Goal: Book appointment/travel/reservation

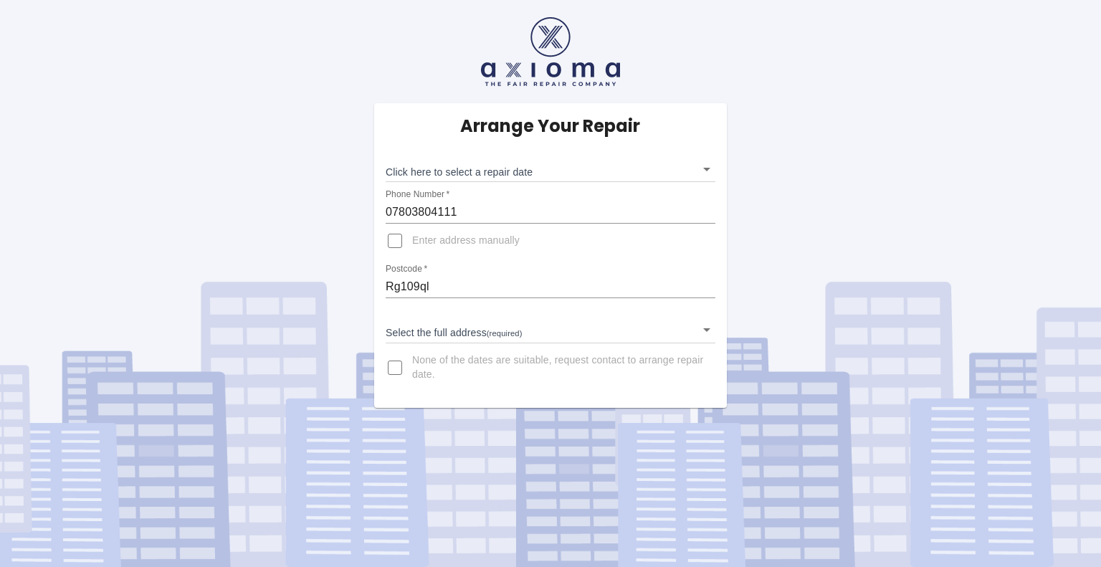
click at [457, 329] on body "Arrange Your Repair Click here to select a repair date ​ Phone Number   * 07803…" at bounding box center [550, 283] width 1101 height 567
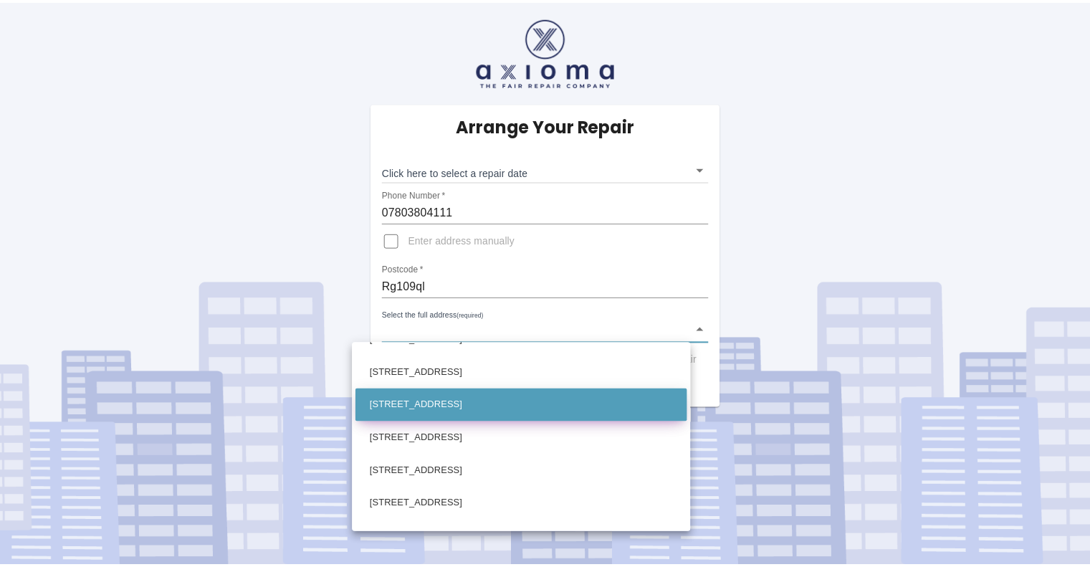
scroll to position [191, 0]
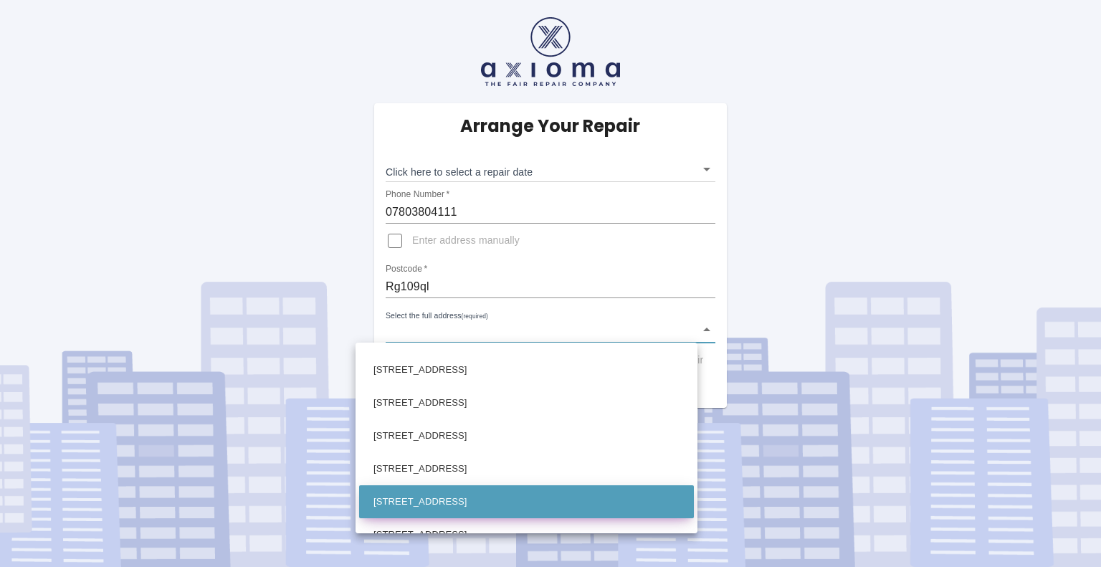
click at [459, 490] on li "[STREET_ADDRESS]" at bounding box center [526, 501] width 335 height 33
type input "72 Old Bath Road Charvil, Reading Berkshire"
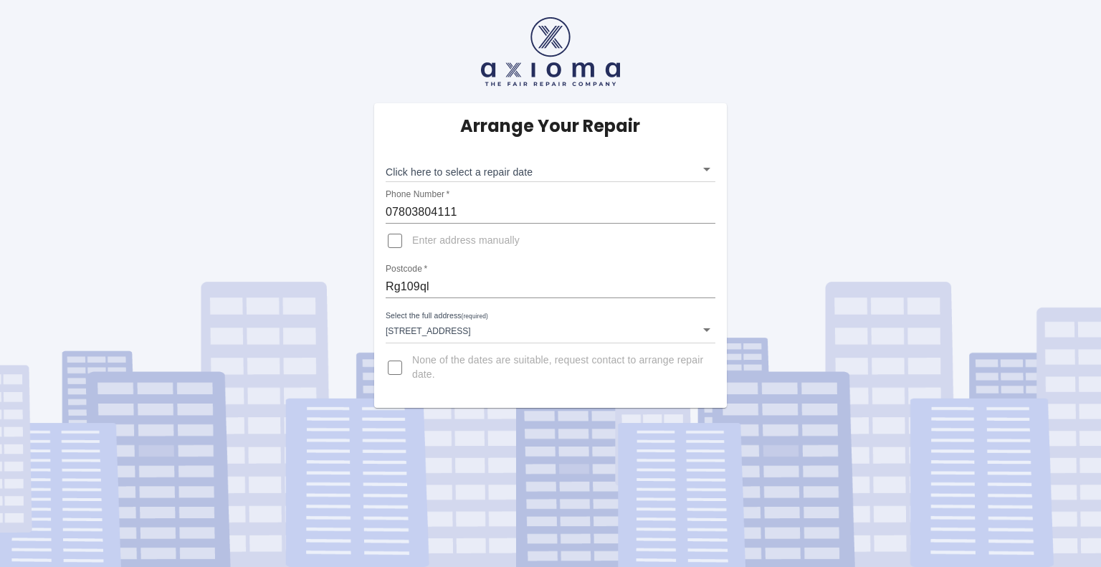
click at [583, 146] on div "Click here to select a repair date ​" at bounding box center [551, 163] width 330 height 37
click at [568, 171] on body "Arrange Your Repair Click here to select a repair date ​ Phone Number   * 07803…" at bounding box center [550, 283] width 1101 height 567
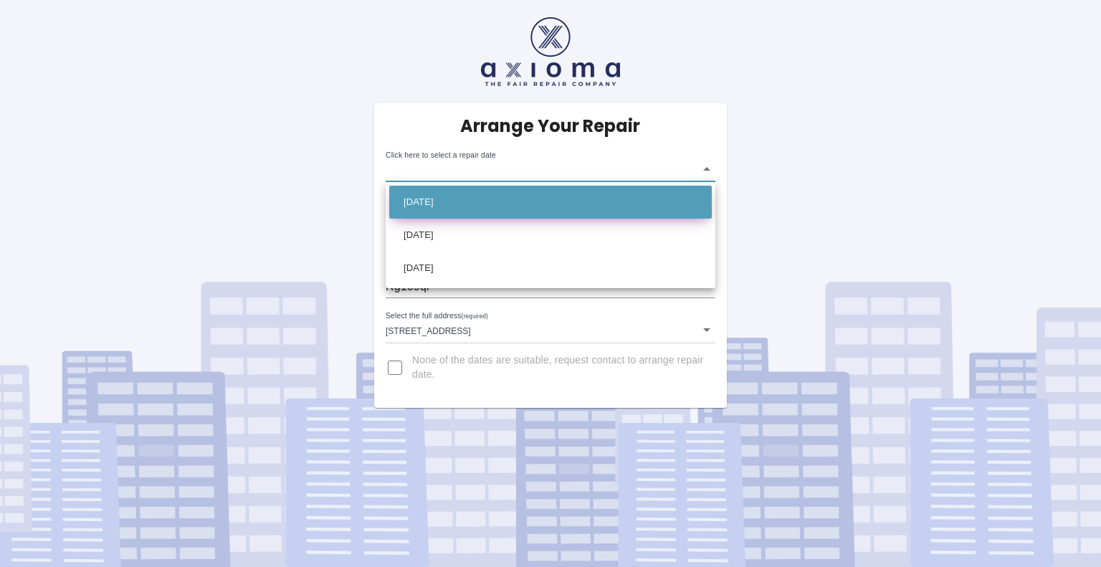
click at [535, 202] on li "Tue Sep 16 2025" at bounding box center [550, 202] width 323 height 33
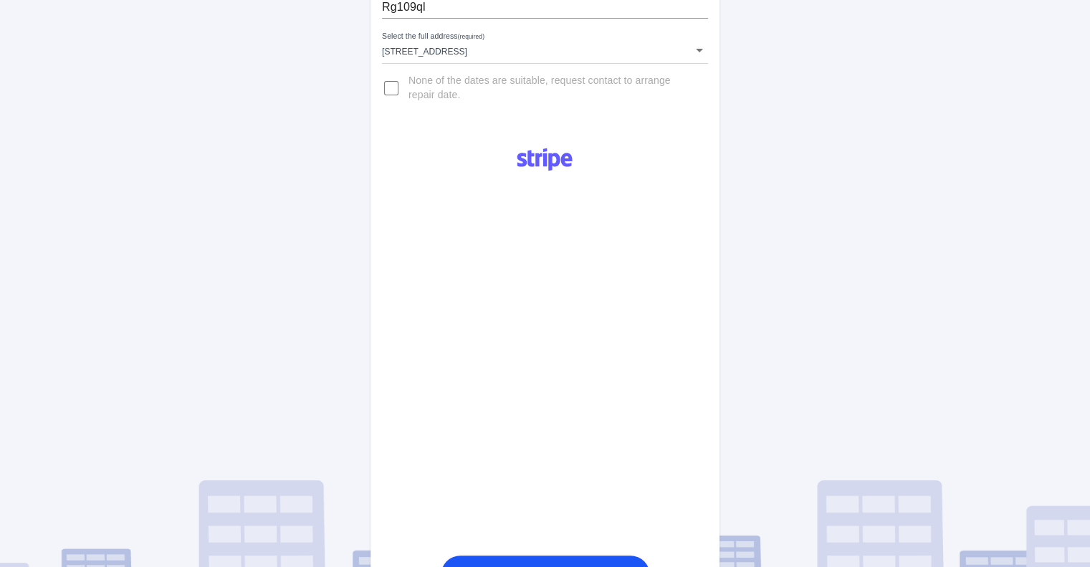
scroll to position [0, 0]
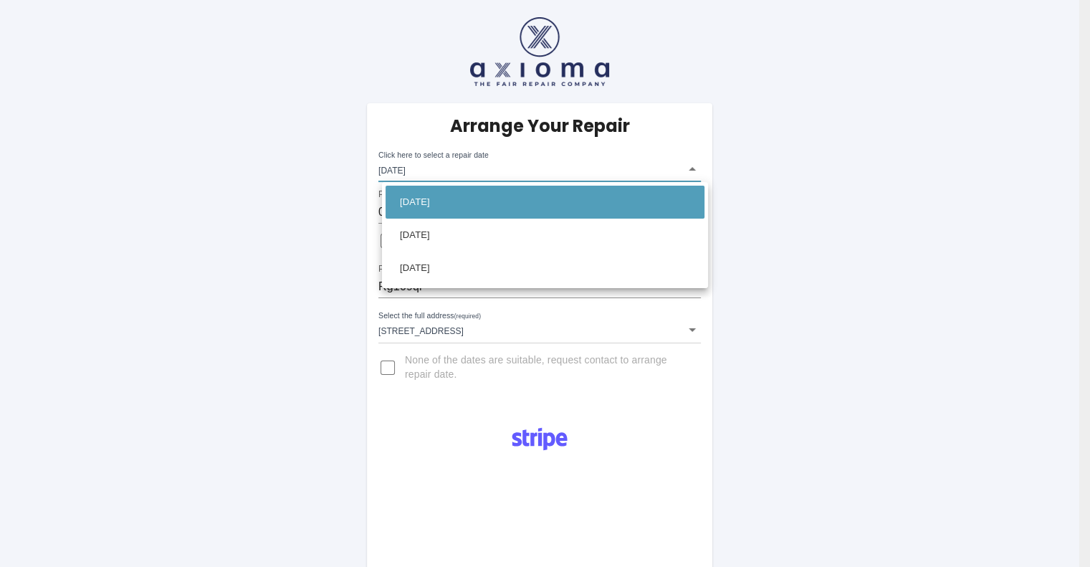
click at [548, 176] on body "Arrange Your Repair Click here to select a repair date Tue Sep 16 2025 2025-09-…" at bounding box center [545, 521] width 1090 height 1042
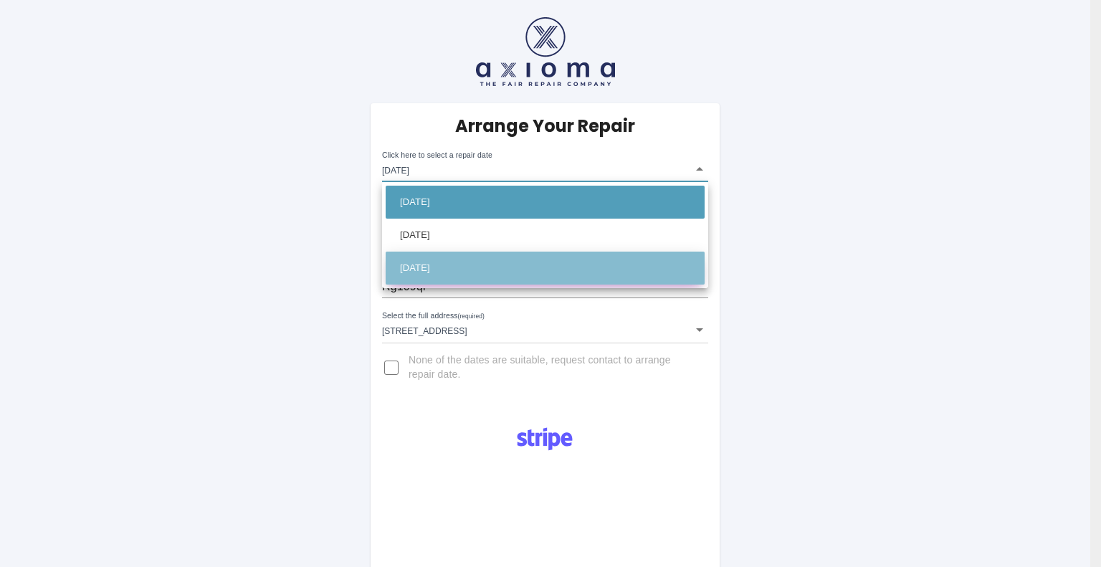
click at [479, 274] on li "Tue Sep 23 2025" at bounding box center [545, 268] width 319 height 33
type input "2025-09-23T00:00:00.000Z"
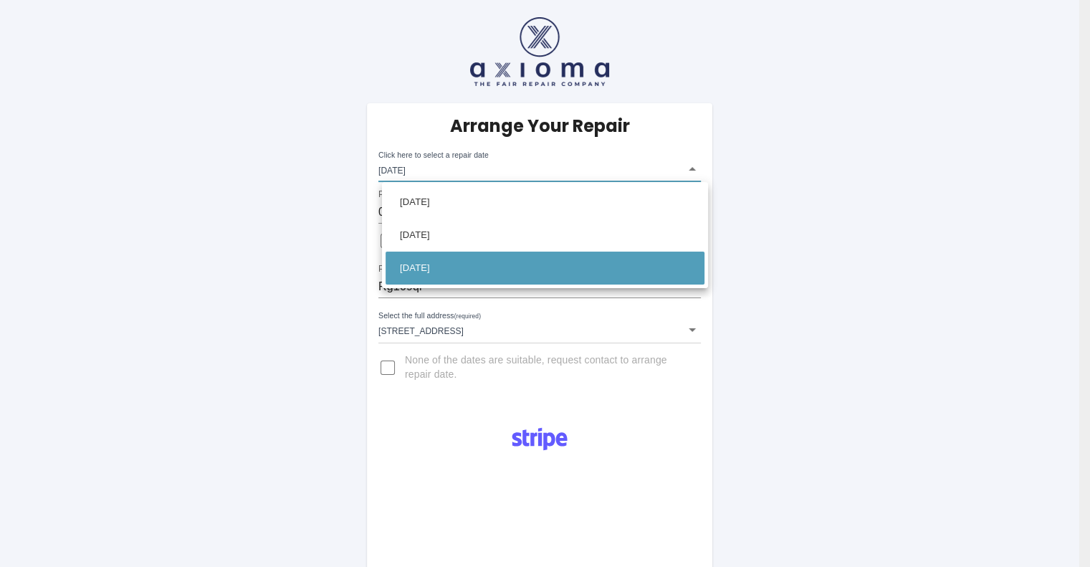
click at [593, 171] on body "Arrange Your Repair Click here to select a repair date Tue Sep 23 2025 2025-09-…" at bounding box center [545, 521] width 1090 height 1042
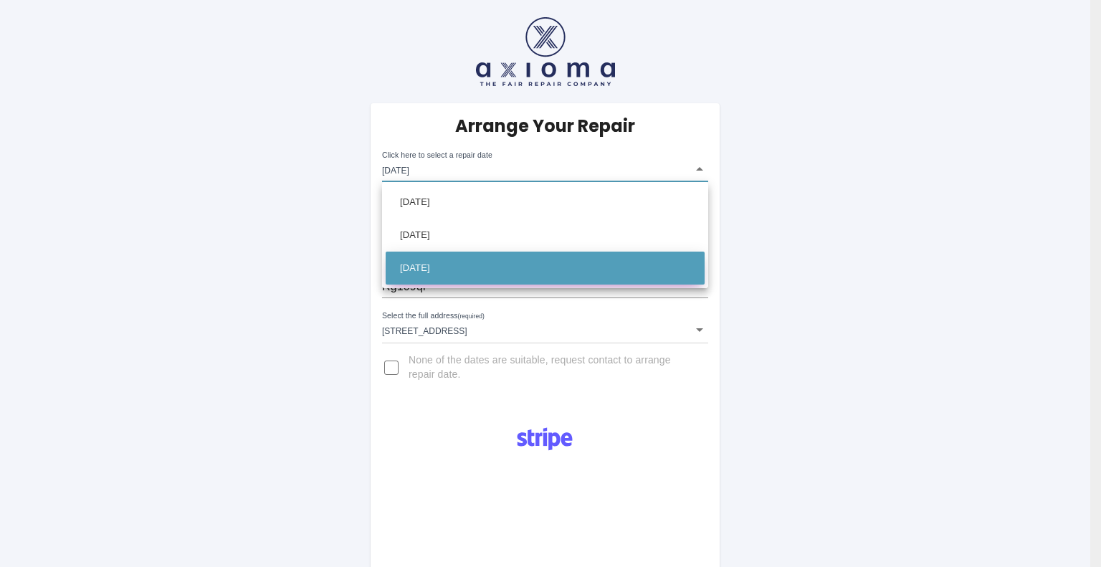
click at [603, 269] on li "Tue Sep 23 2025" at bounding box center [545, 268] width 319 height 33
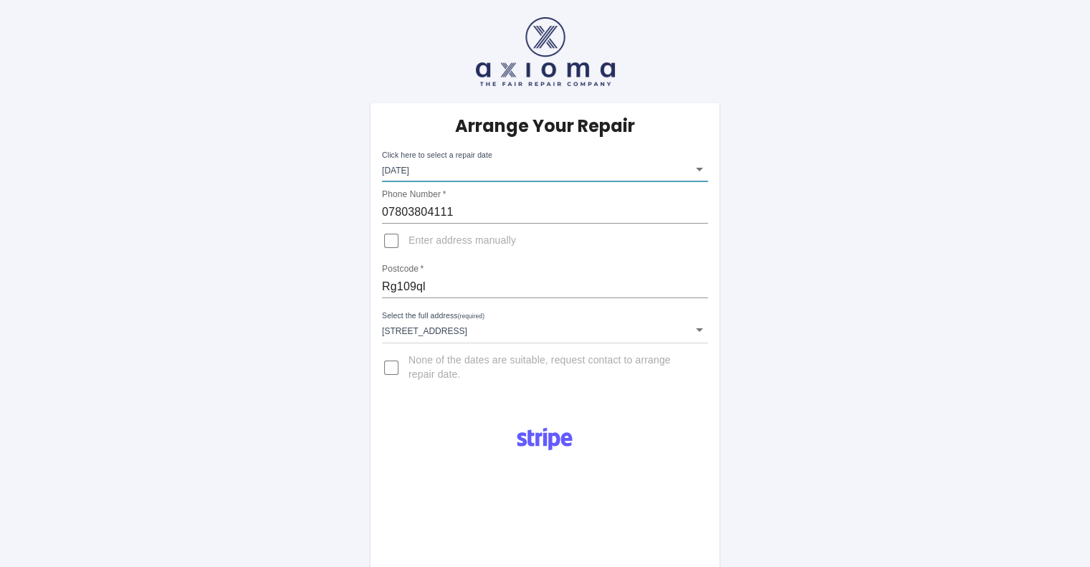
click at [504, 171] on body "Arrange Your Repair Click here to select a repair date Tue Sep 23 2025 2025-09-…" at bounding box center [545, 521] width 1090 height 1042
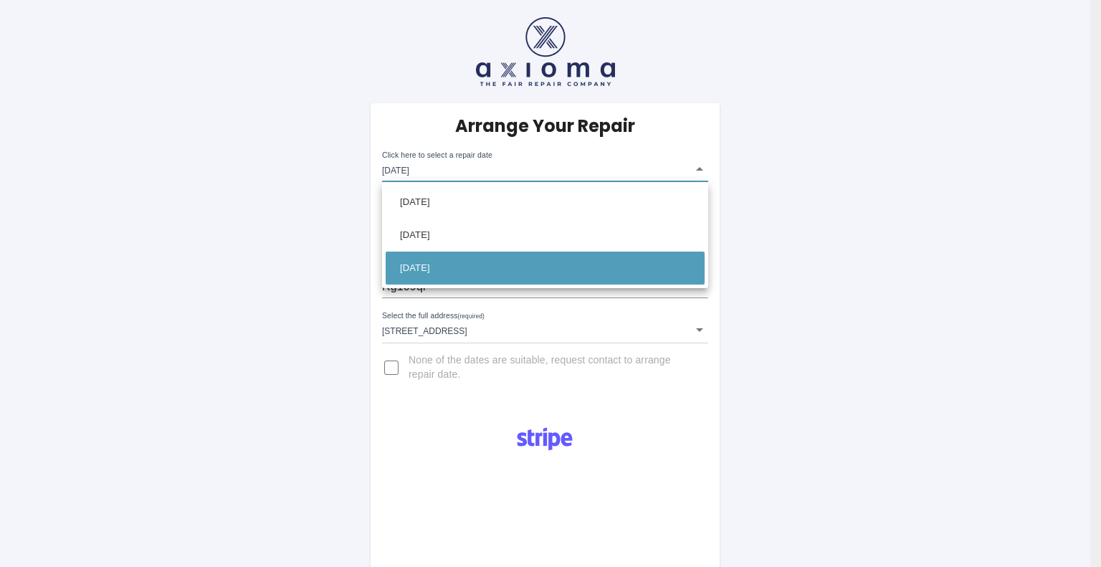
click at [487, 380] on div at bounding box center [550, 283] width 1101 height 567
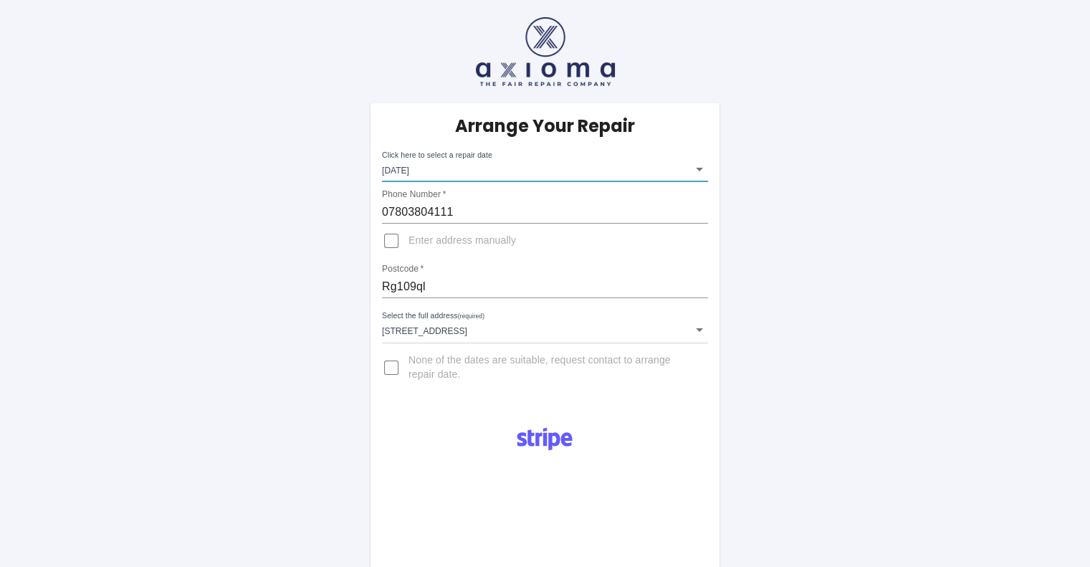
click at [439, 368] on span "None of the dates are suitable, request contact to arrange repair date." at bounding box center [553, 367] width 288 height 29
click at [409, 368] on input "None of the dates are suitable, request contact to arrange repair date." at bounding box center [391, 367] width 34 height 34
checkbox input "true"
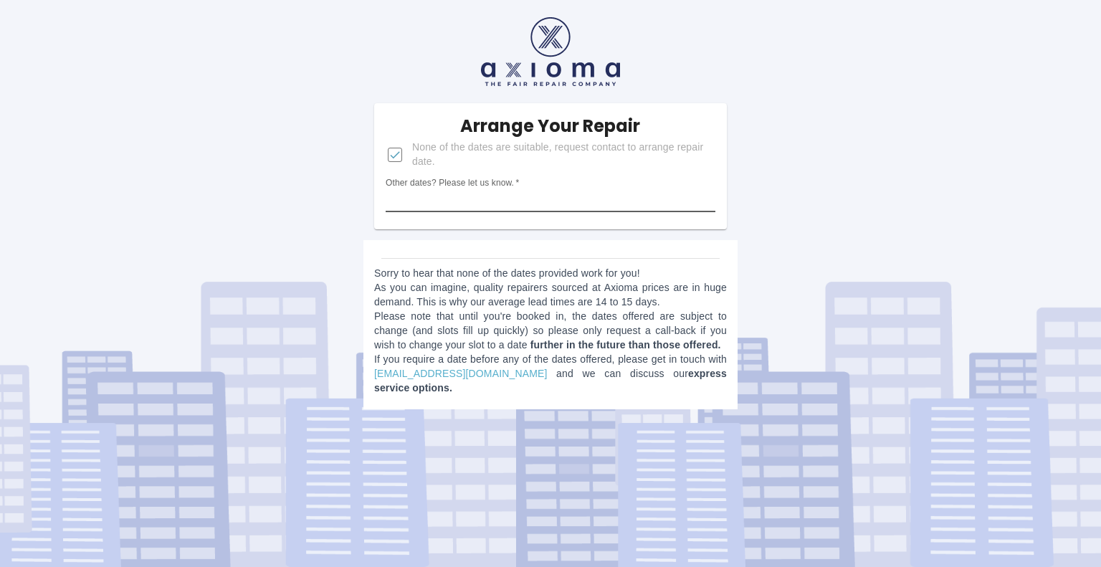
click at [572, 200] on input "Other dates? Please let us know.   *" at bounding box center [551, 200] width 330 height 23
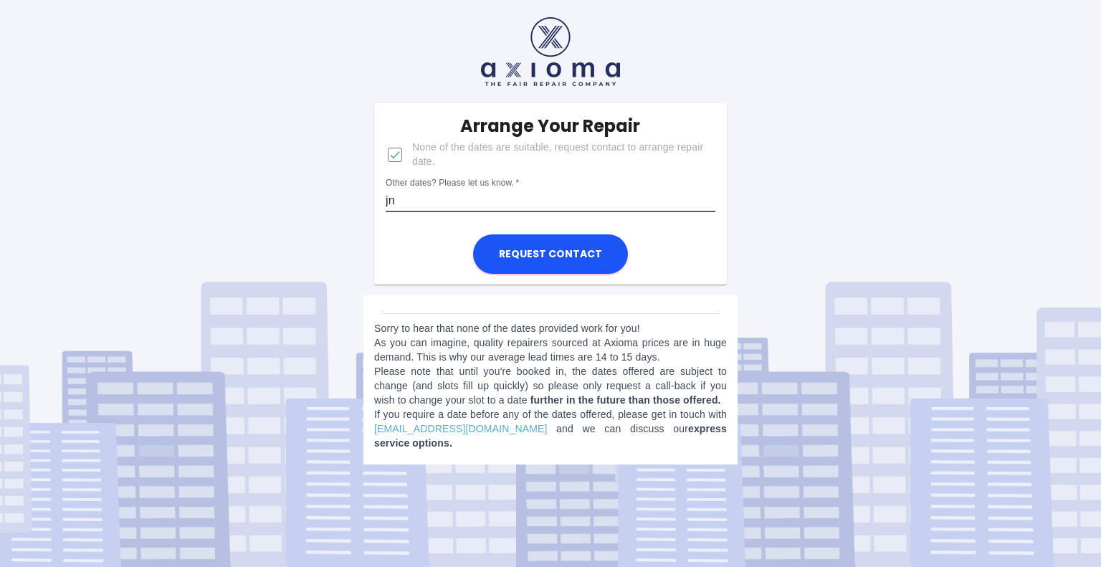
type input "j"
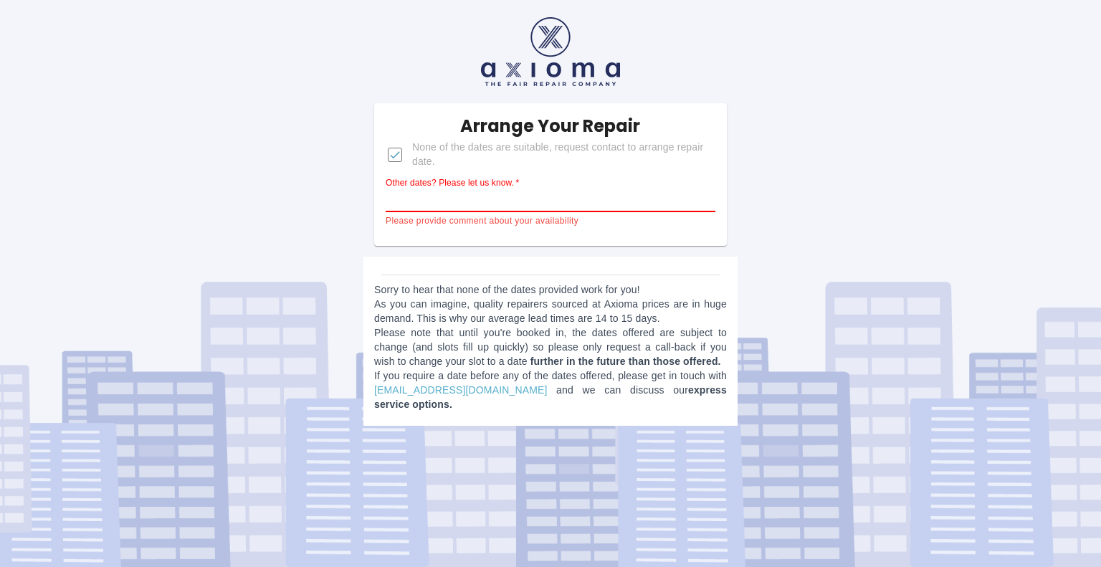
click at [403, 158] on input "None of the dates are suitable, request contact to arrange repair date." at bounding box center [395, 155] width 34 height 34
checkbox input "false"
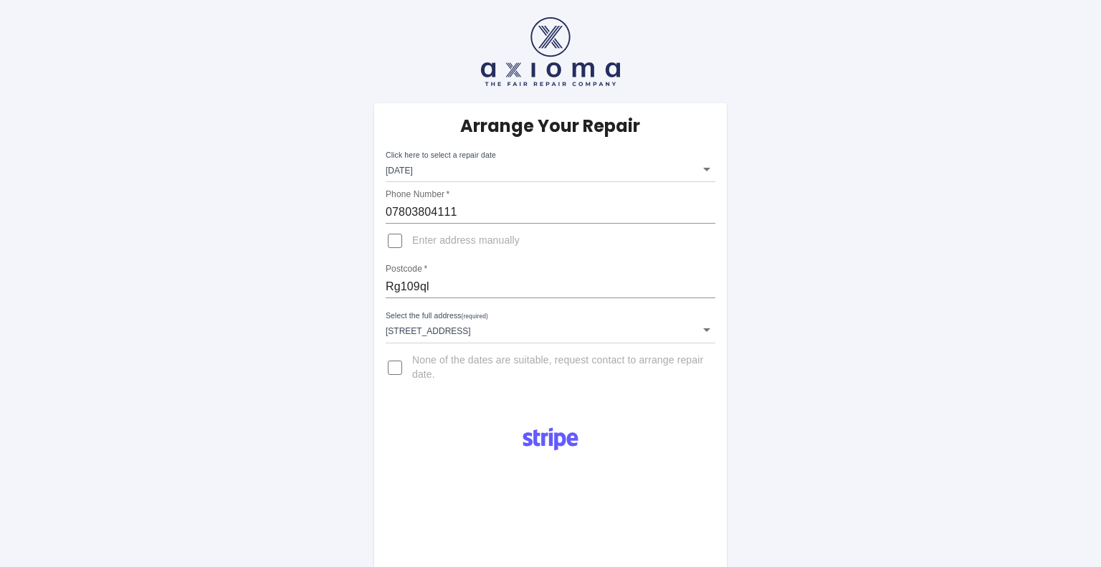
click at [504, 170] on body "Arrange Your Repair Click here to select a repair date Tue Sep 23 2025 2025-09-…" at bounding box center [550, 521] width 1101 height 1042
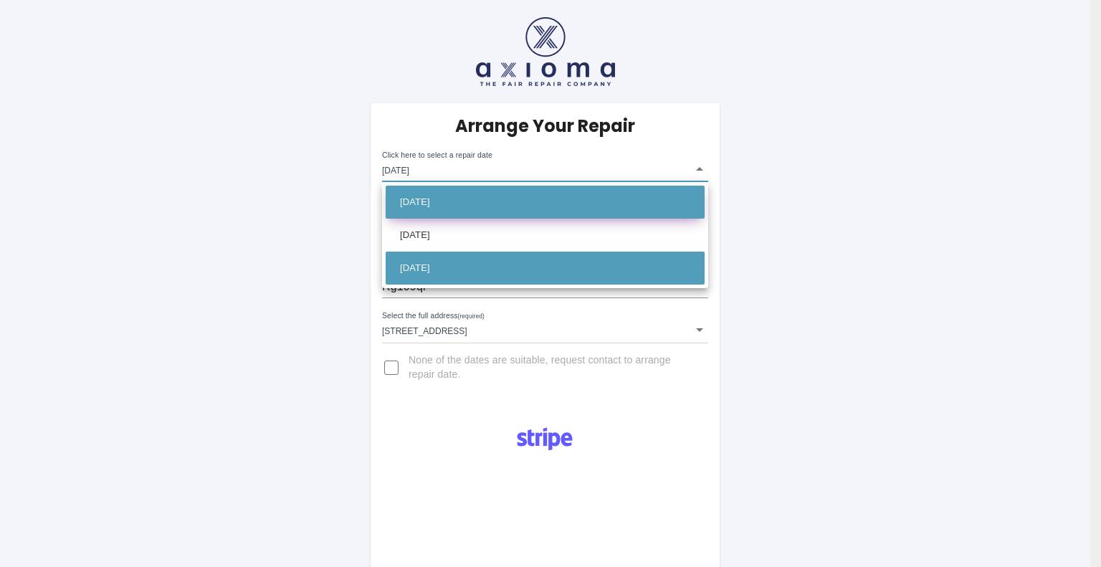
click at [506, 210] on li "Tue Sep 16 2025" at bounding box center [545, 202] width 319 height 33
type input "2025-09-16T00:00:00.000Z"
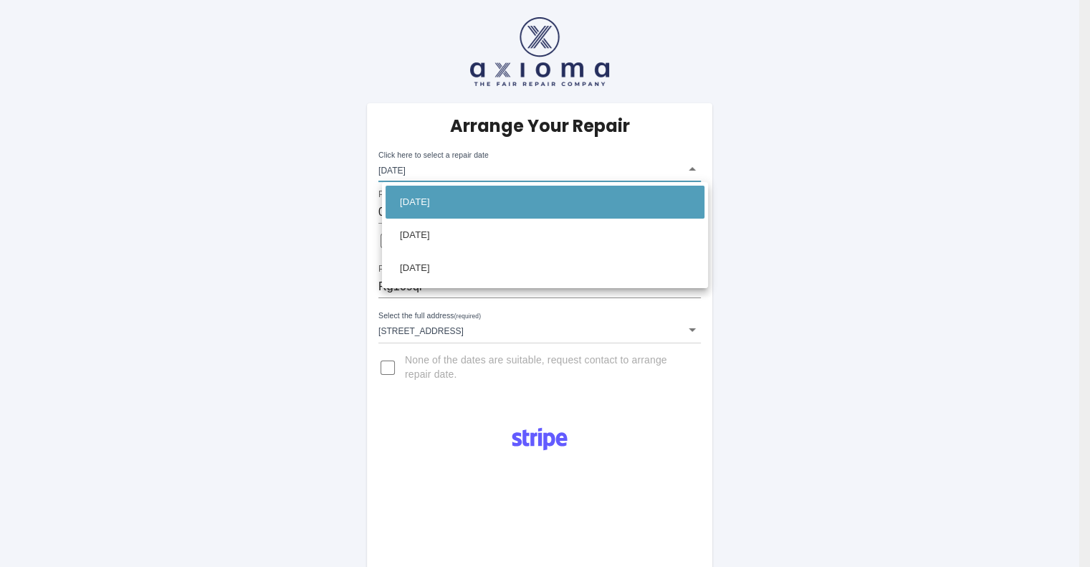
click at [619, 163] on body "Arrange Your Repair Click here to select a repair date Tue Sep 16 2025 2025-09-…" at bounding box center [545, 521] width 1090 height 1042
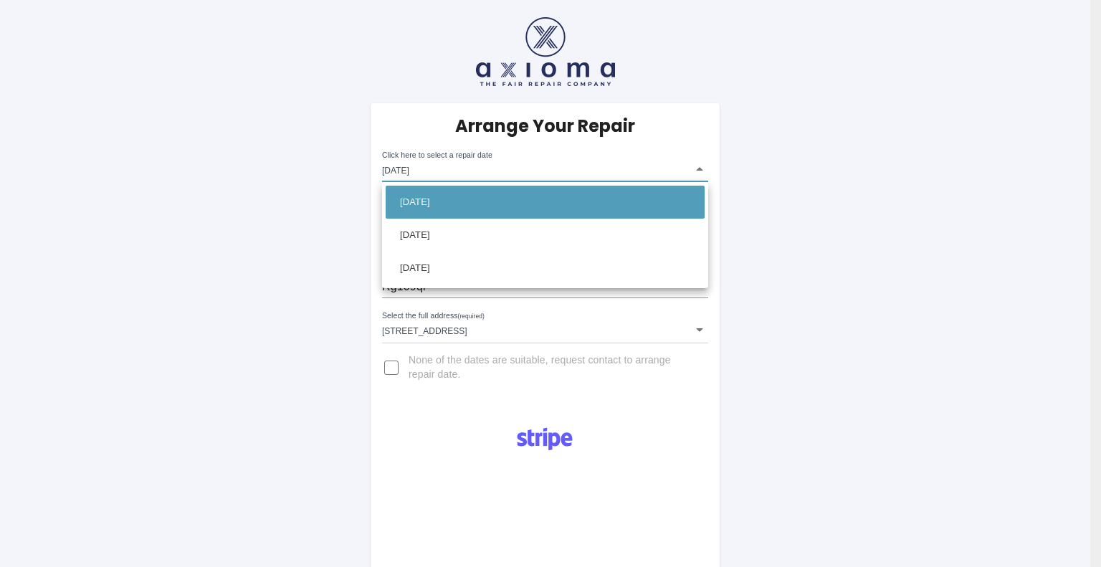
click at [786, 215] on div at bounding box center [550, 283] width 1101 height 567
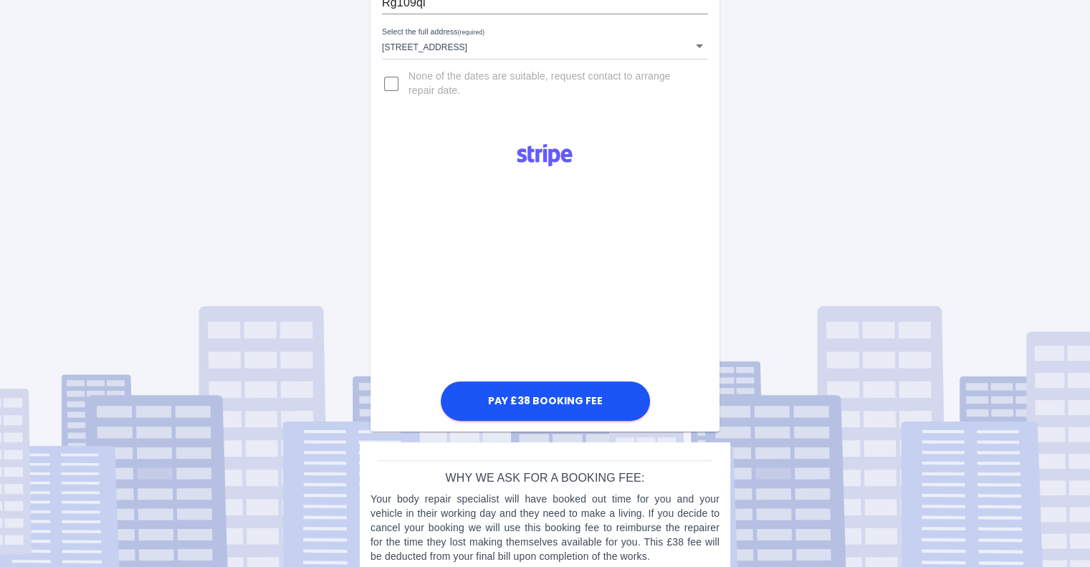
scroll to position [304, 0]
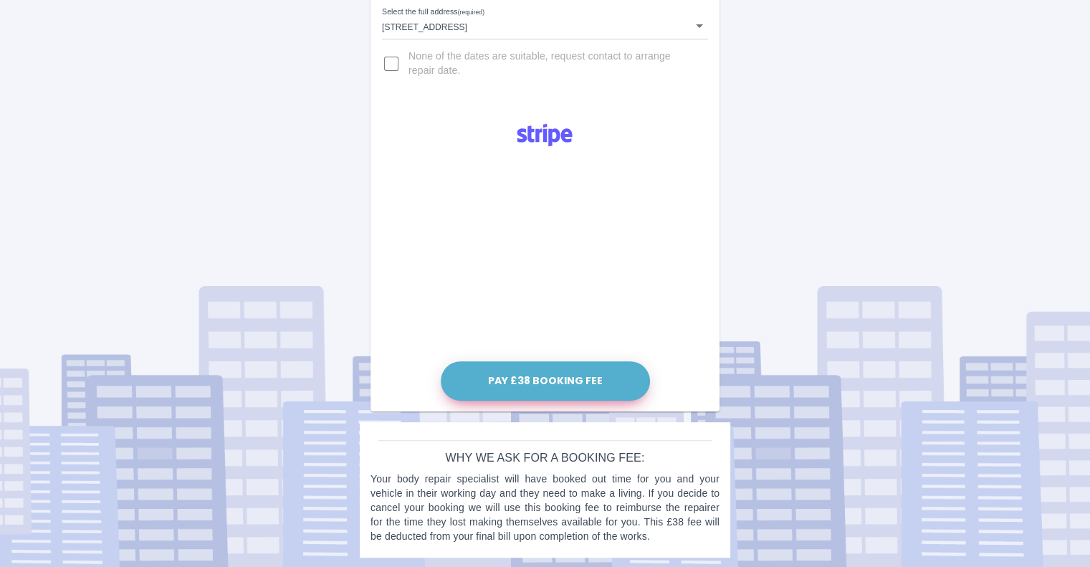
click at [570, 381] on button "Pay £38 Booking Fee" at bounding box center [545, 380] width 209 height 39
